Goal: Transaction & Acquisition: Purchase product/service

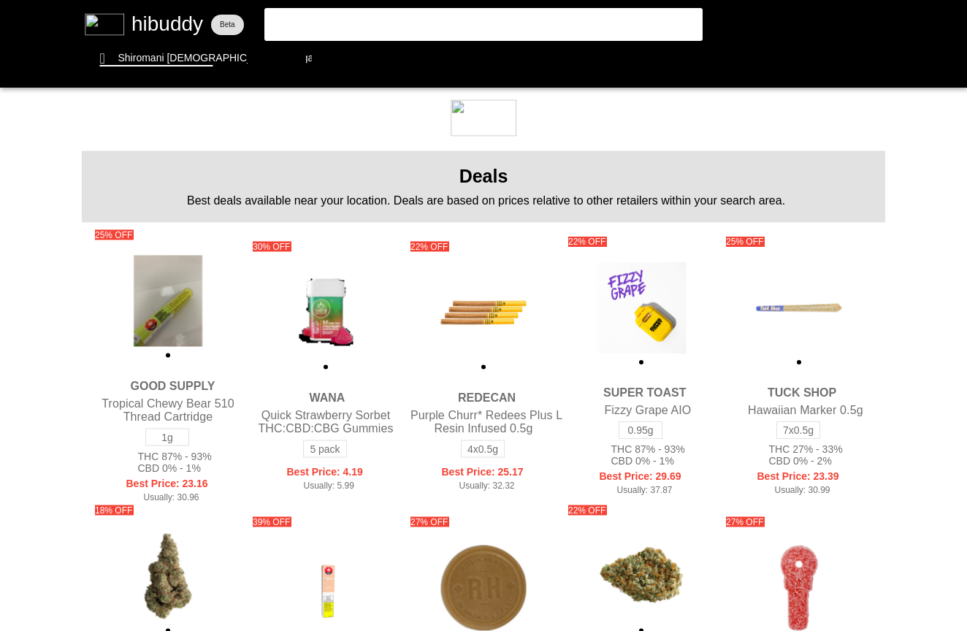
click at [465, 38] on flt-glass-pane at bounding box center [483, 315] width 967 height 631
click at [459, 28] on flt-glass-pane at bounding box center [483, 315] width 967 height 631
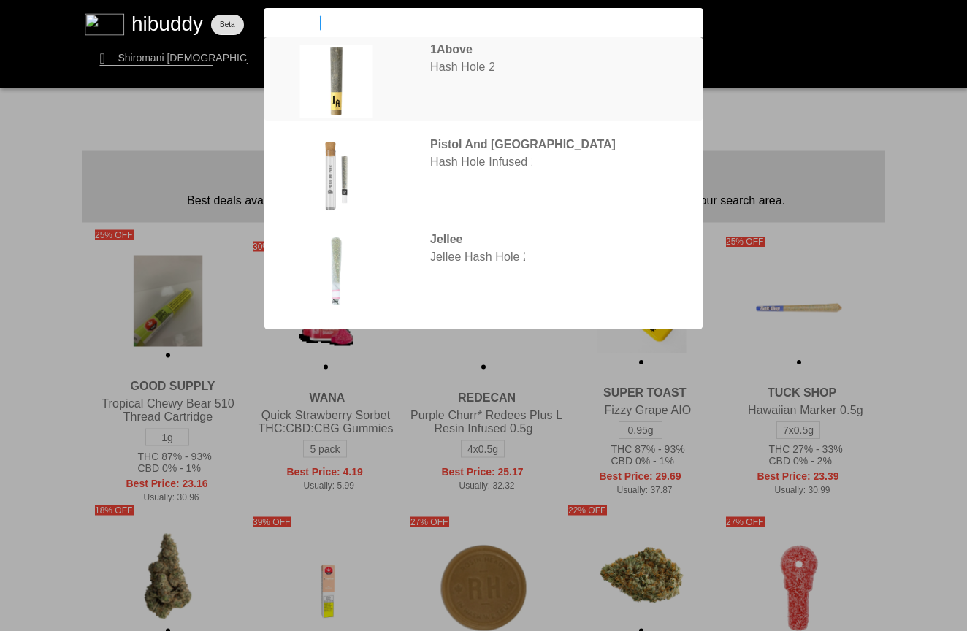
type input "hash hole"
click at [513, 85] on flt-glass-pane at bounding box center [483, 315] width 967 height 631
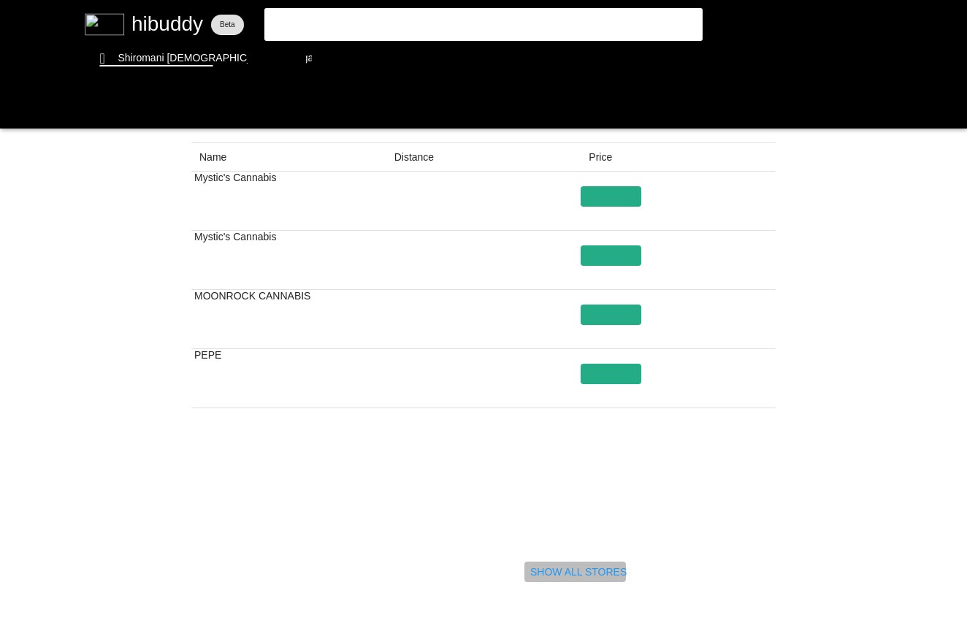
click at [540, 566] on flt-glass-pane at bounding box center [483, 315] width 967 height 631
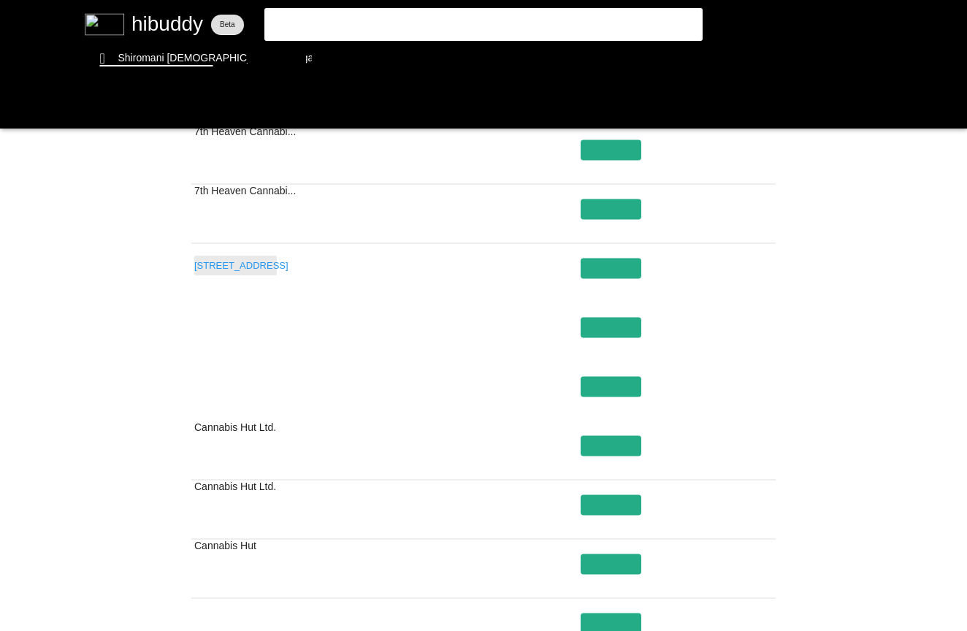
click at [242, 259] on flt-glass-pane at bounding box center [483, 315] width 967 height 631
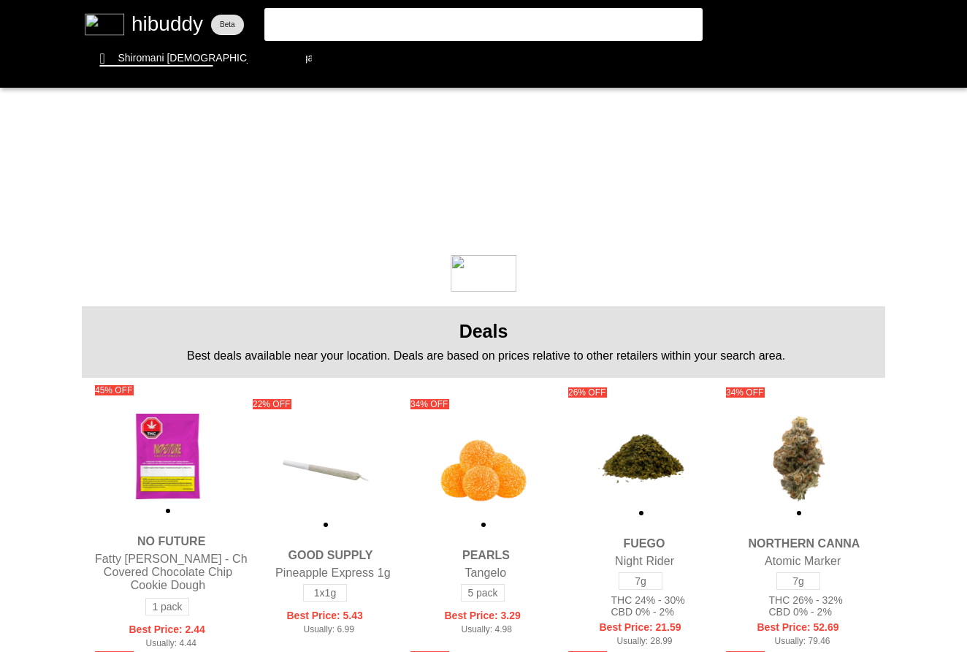
click at [424, 28] on flt-glass-pane at bounding box center [483, 326] width 967 height 652
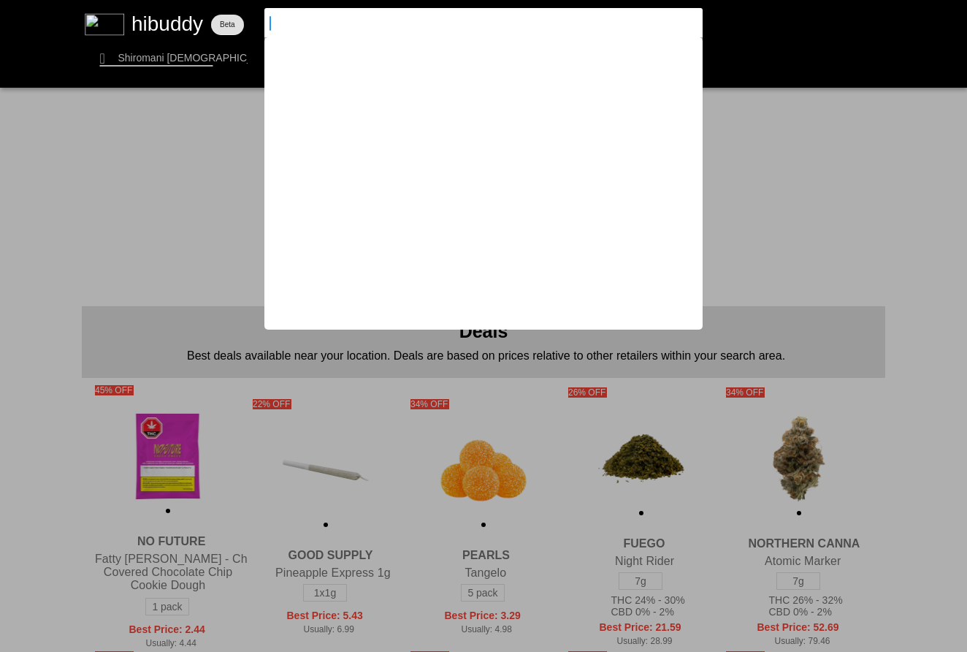
click at [404, 45] on flt-glass-pane at bounding box center [483, 326] width 967 height 652
click at [402, 25] on input at bounding box center [471, 22] width 402 height 13
type input "fishy fingers"
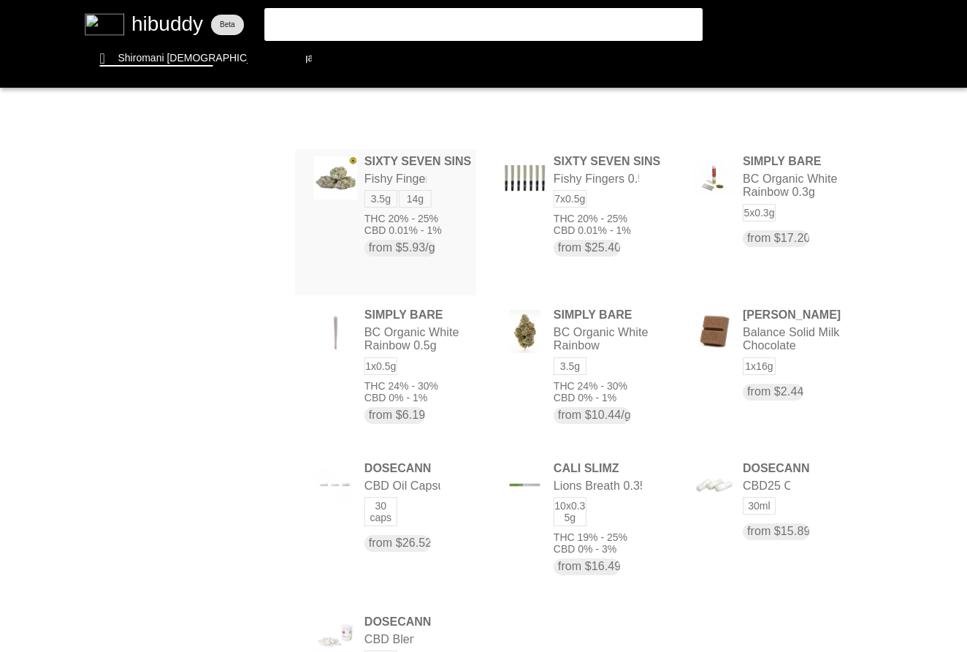
click at [451, 167] on flt-glass-pane at bounding box center [483, 326] width 967 height 652
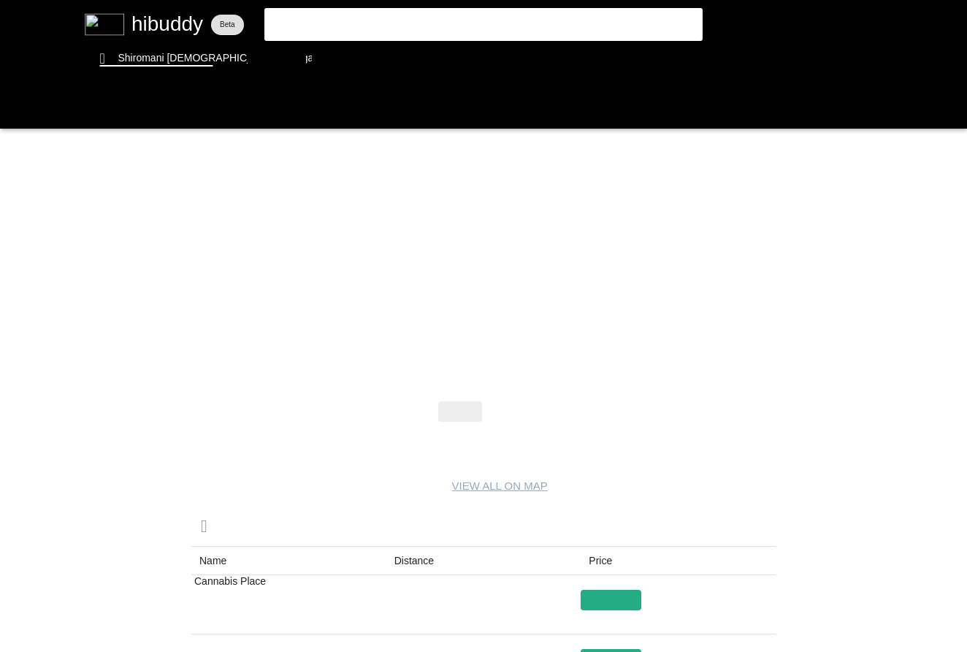
click at [505, 424] on flt-glass-pane at bounding box center [483, 326] width 967 height 652
click at [506, 411] on flt-glass-pane at bounding box center [483, 326] width 967 height 652
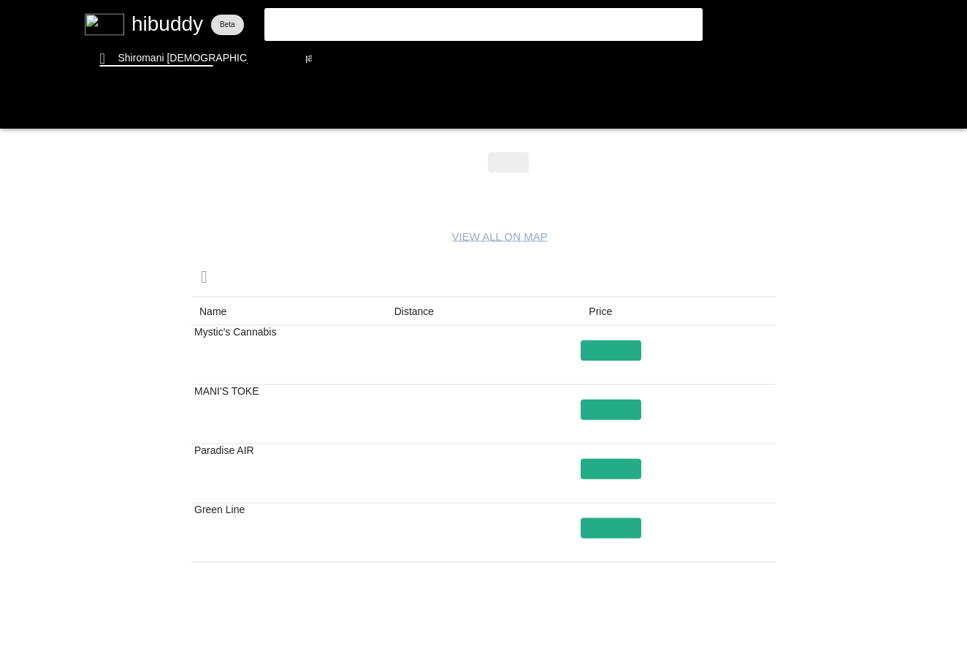
click at [205, 337] on flt-glass-pane at bounding box center [483, 326] width 967 height 652
click at [204, 351] on flt-glass-pane at bounding box center [483, 326] width 967 height 652
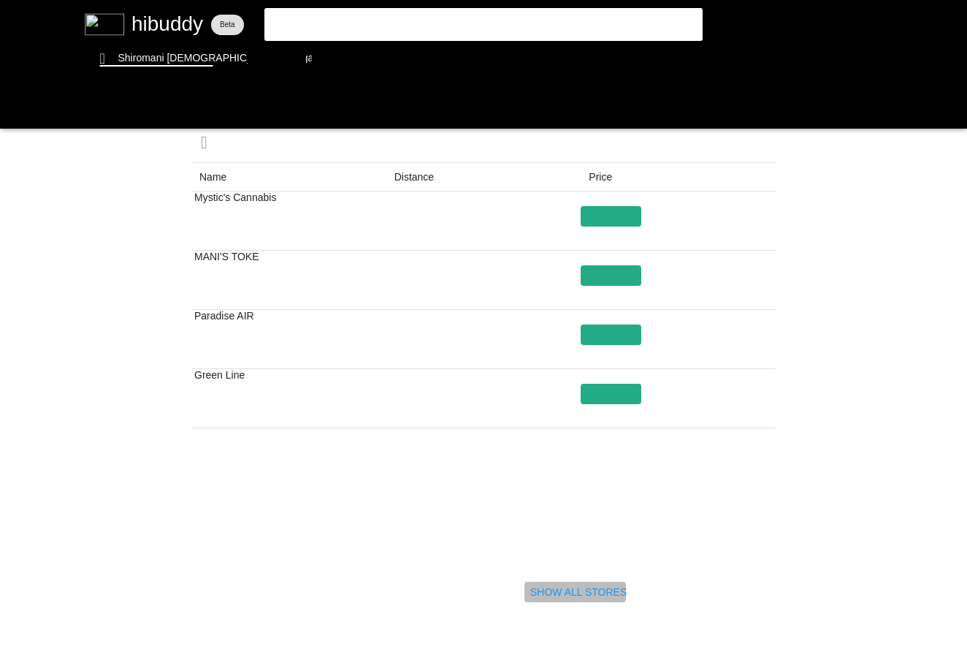
click at [571, 597] on flt-glass-pane at bounding box center [483, 326] width 967 height 652
